Goal: Task Accomplishment & Management: Manage account settings

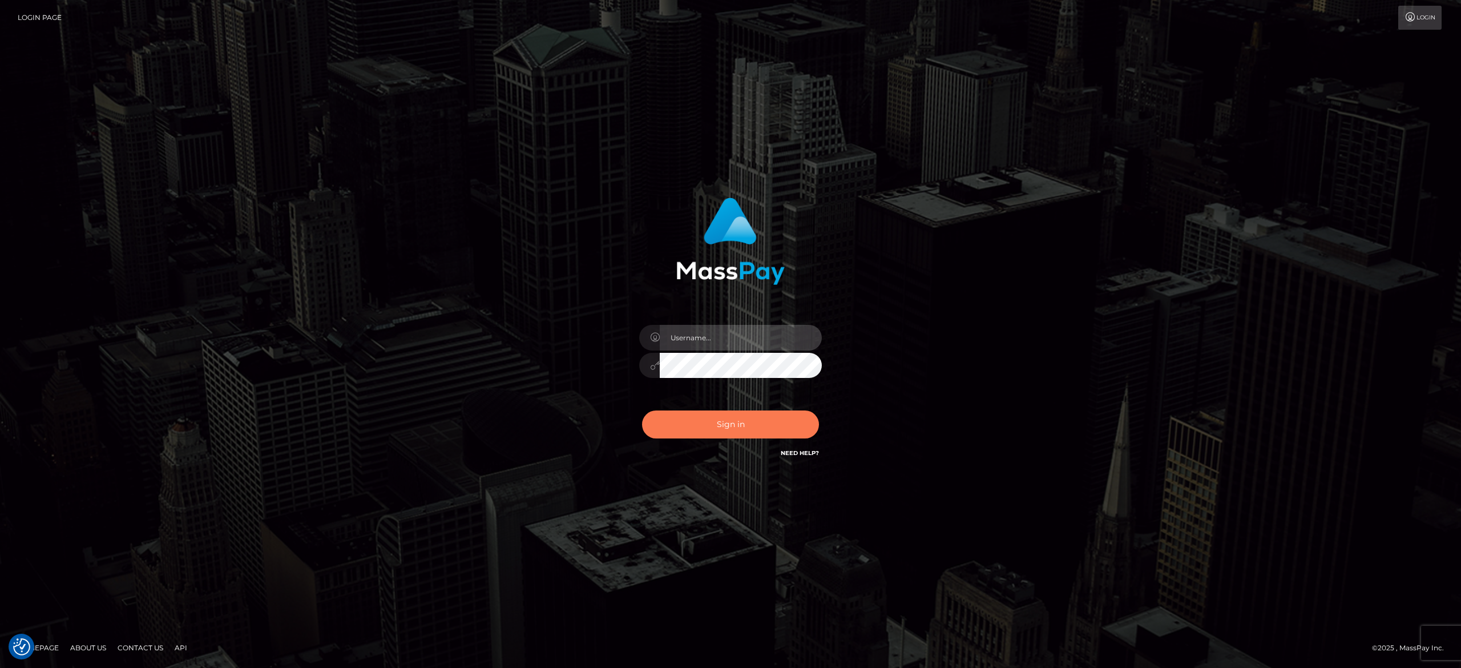
type input "[PERSON_NAME].[PERSON_NAME]"
click at [738, 431] on button "Sign in" at bounding box center [730, 424] width 177 height 28
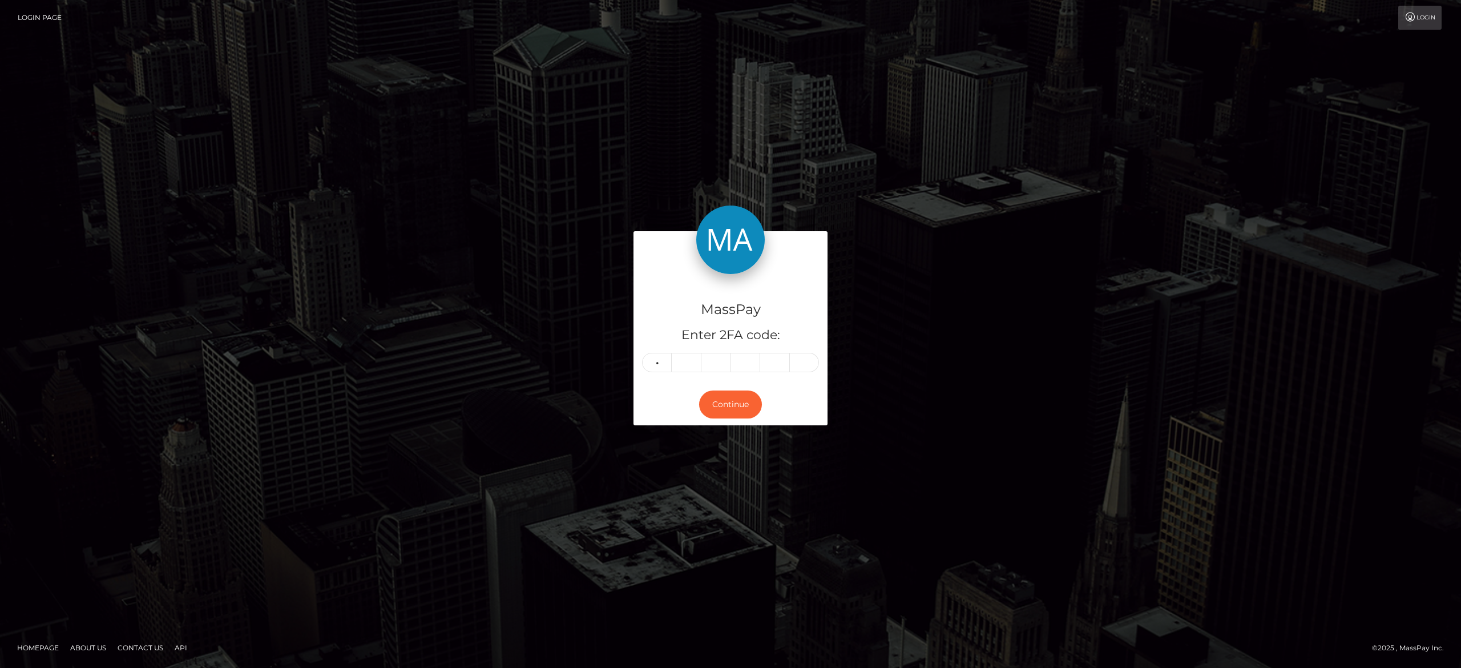
type input "1"
type input "4"
type input "8"
type input "2"
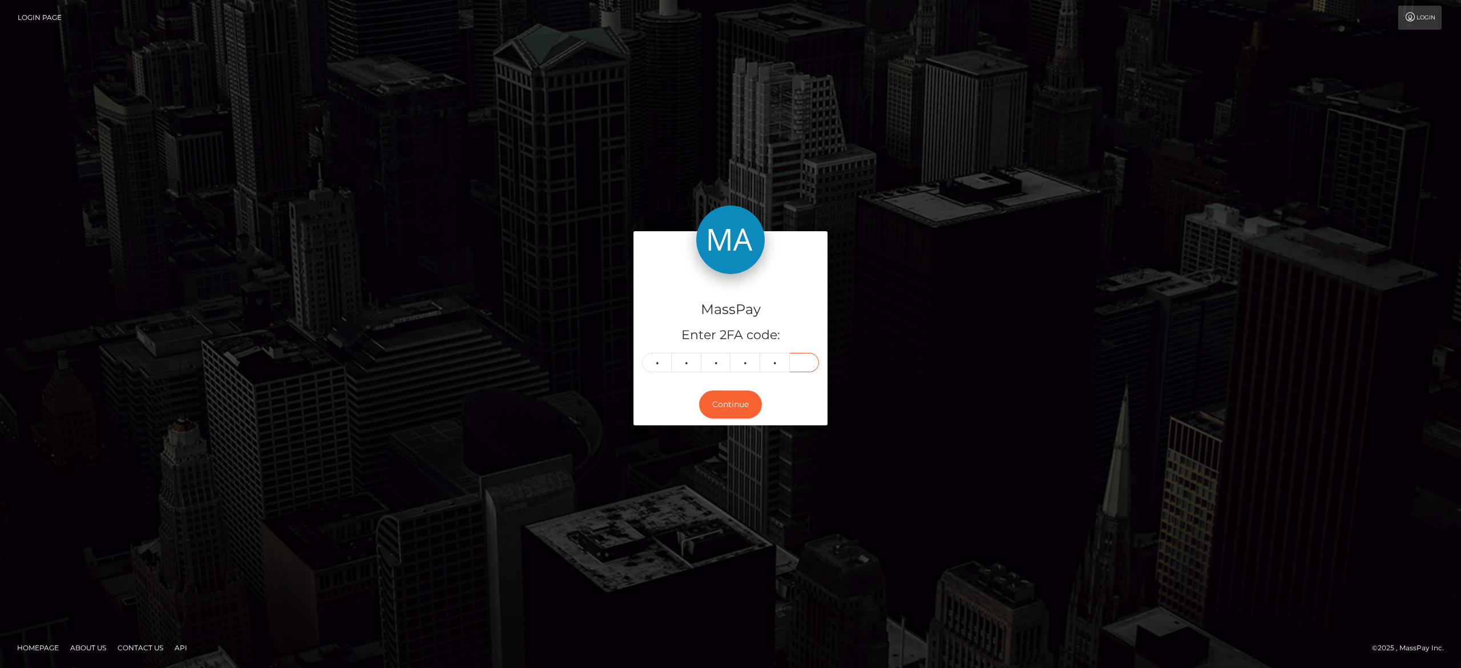
type input "5"
